Goal: Navigation & Orientation: Understand site structure

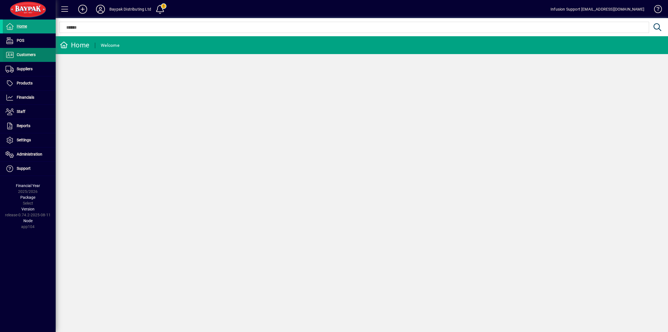
click at [38, 54] on span at bounding box center [29, 54] width 53 height 13
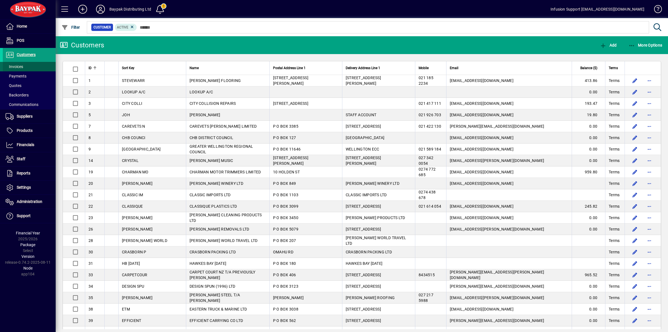
click at [33, 67] on span at bounding box center [29, 66] width 53 height 13
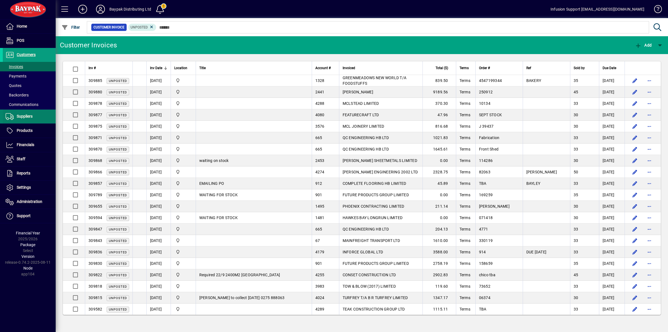
click at [35, 116] on span at bounding box center [29, 116] width 53 height 13
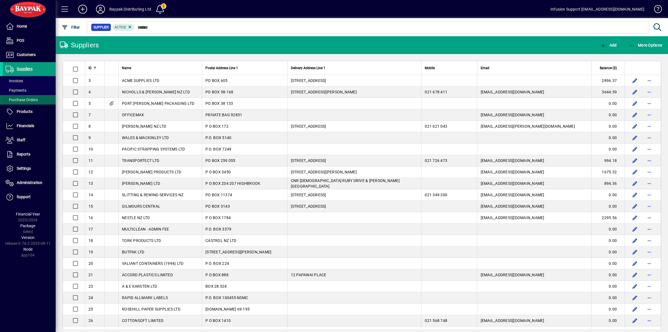
click at [40, 100] on span at bounding box center [29, 99] width 53 height 13
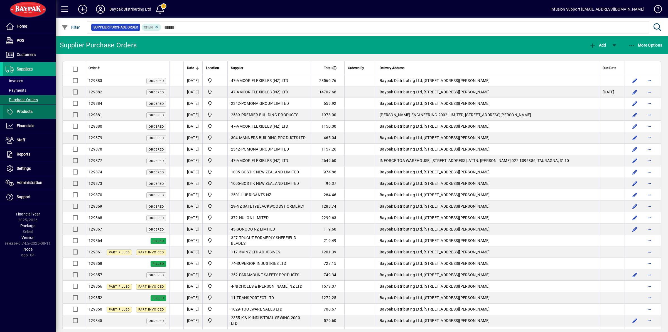
click at [37, 114] on span at bounding box center [29, 111] width 53 height 13
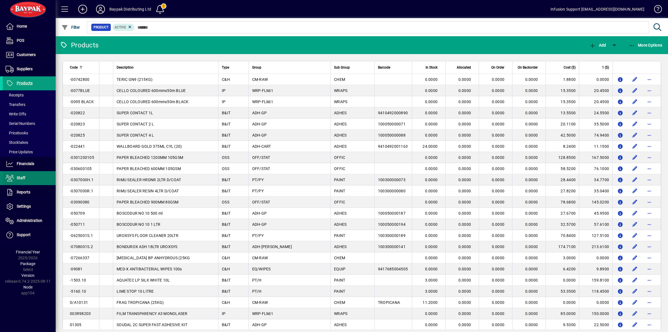
click at [31, 179] on span at bounding box center [29, 177] width 53 height 13
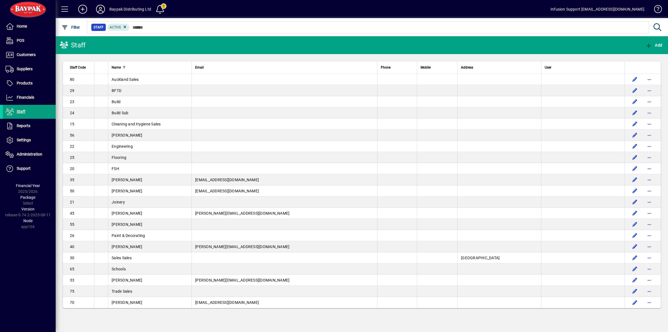
click at [99, 10] on icon at bounding box center [100, 9] width 11 height 9
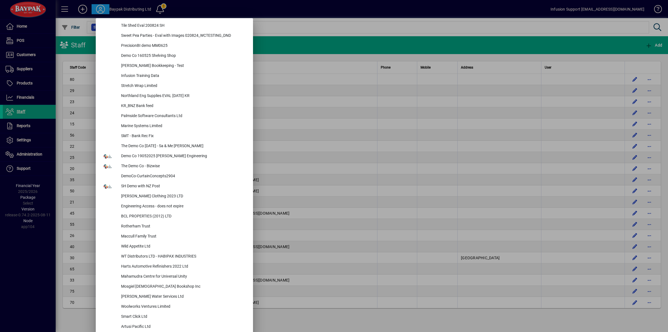
scroll to position [2422, 0]
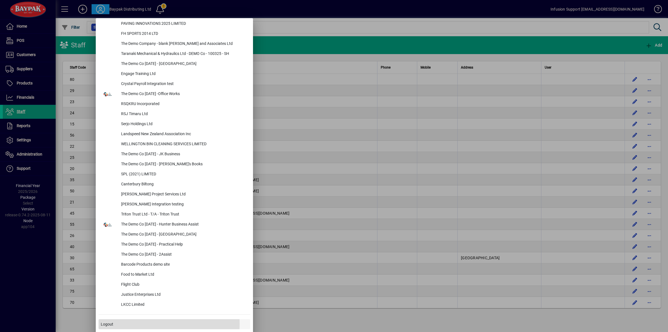
click at [117, 323] on span at bounding box center [175, 323] width 152 height 13
